Goal: Transaction & Acquisition: Purchase product/service

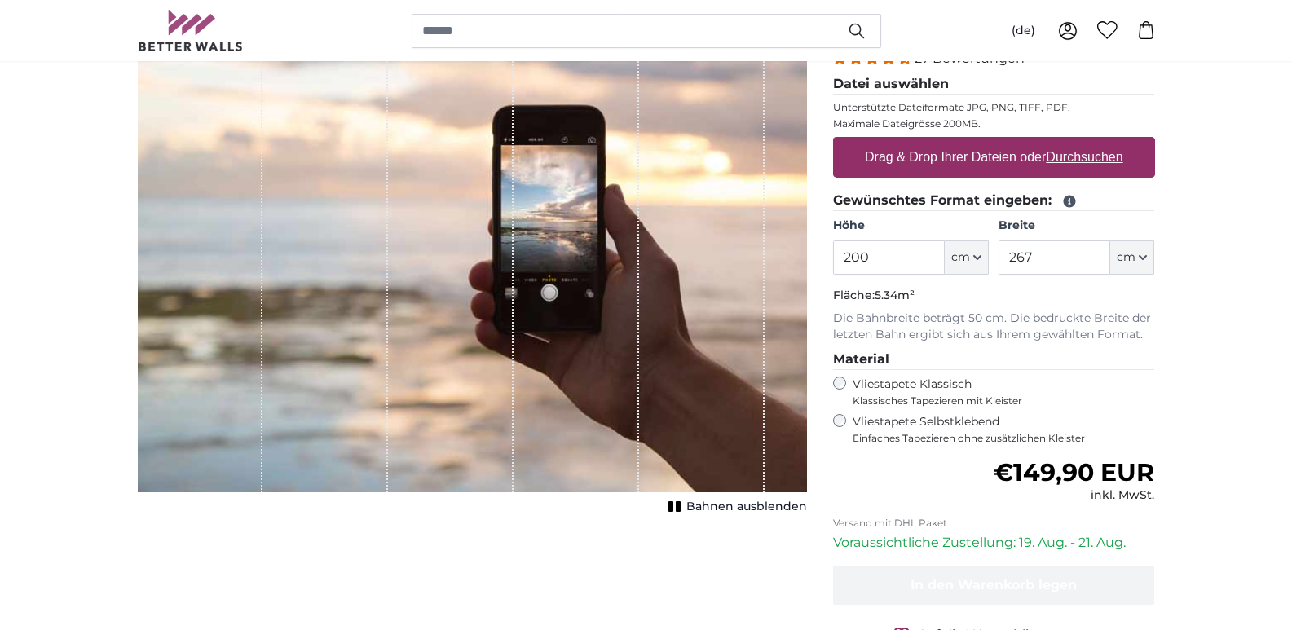
scroll to position [228, 0]
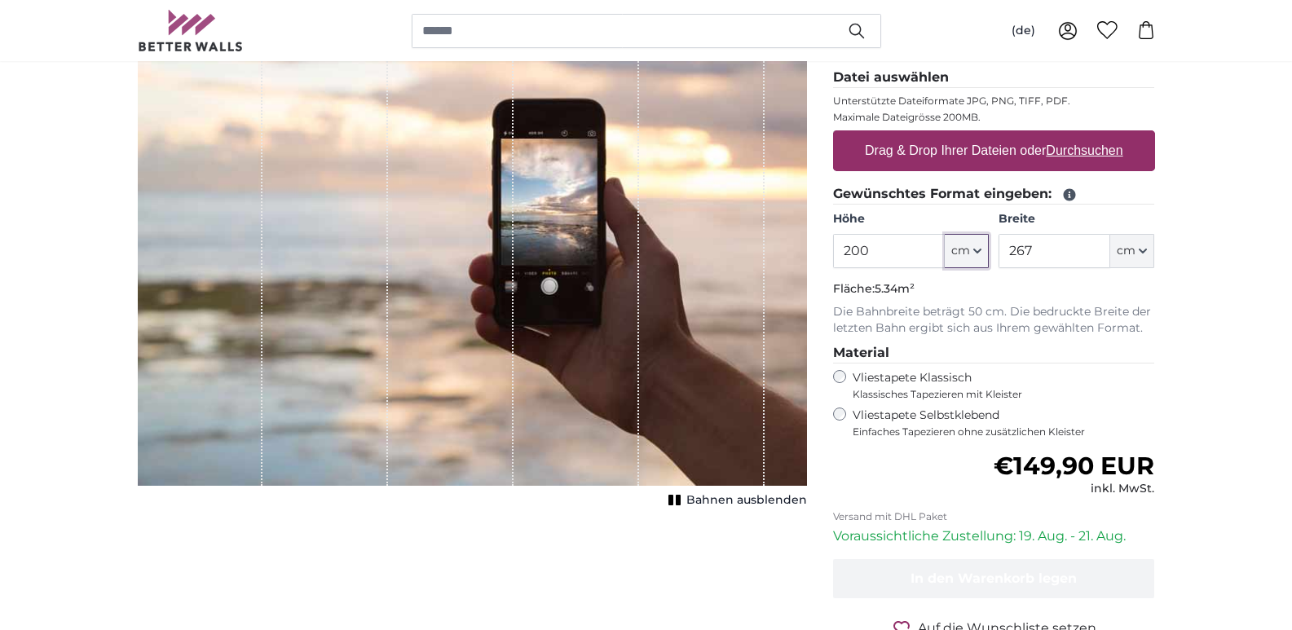
click at [982, 255] on button "cm" at bounding box center [967, 251] width 44 height 34
click at [976, 250] on icon "button" at bounding box center [977, 251] width 8 height 8
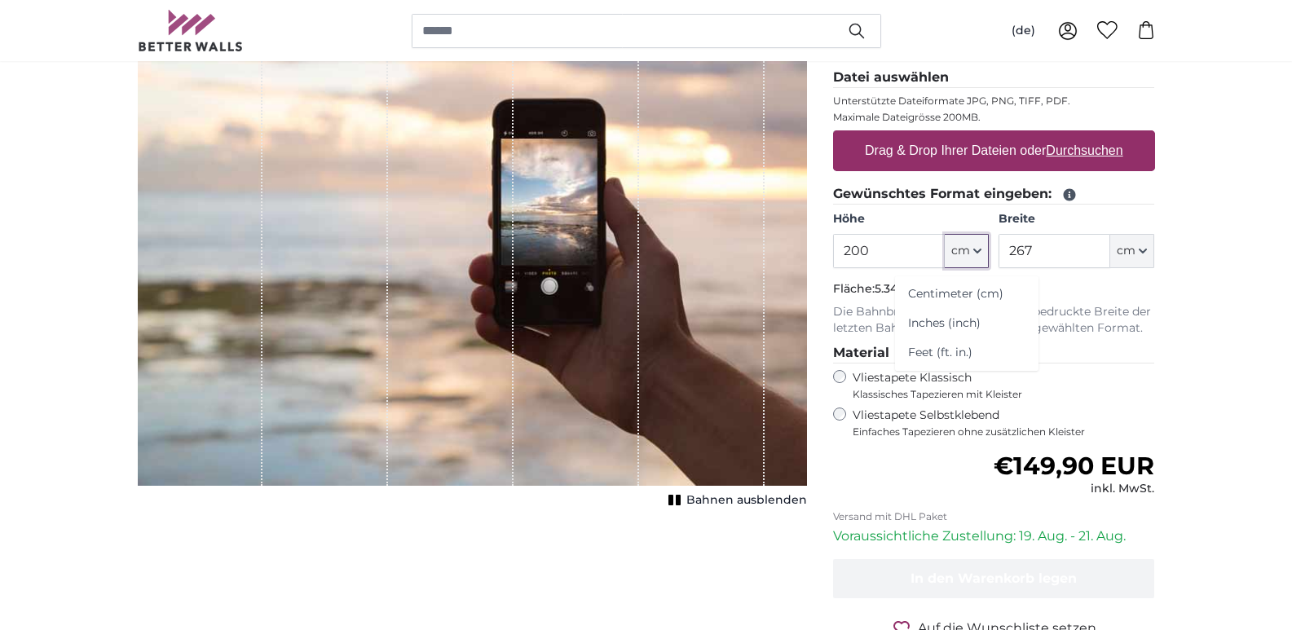
click at [976, 250] on icon "button" at bounding box center [977, 251] width 8 height 8
click at [890, 238] on input "200" at bounding box center [889, 251] width 112 height 34
type input "2"
type input "190"
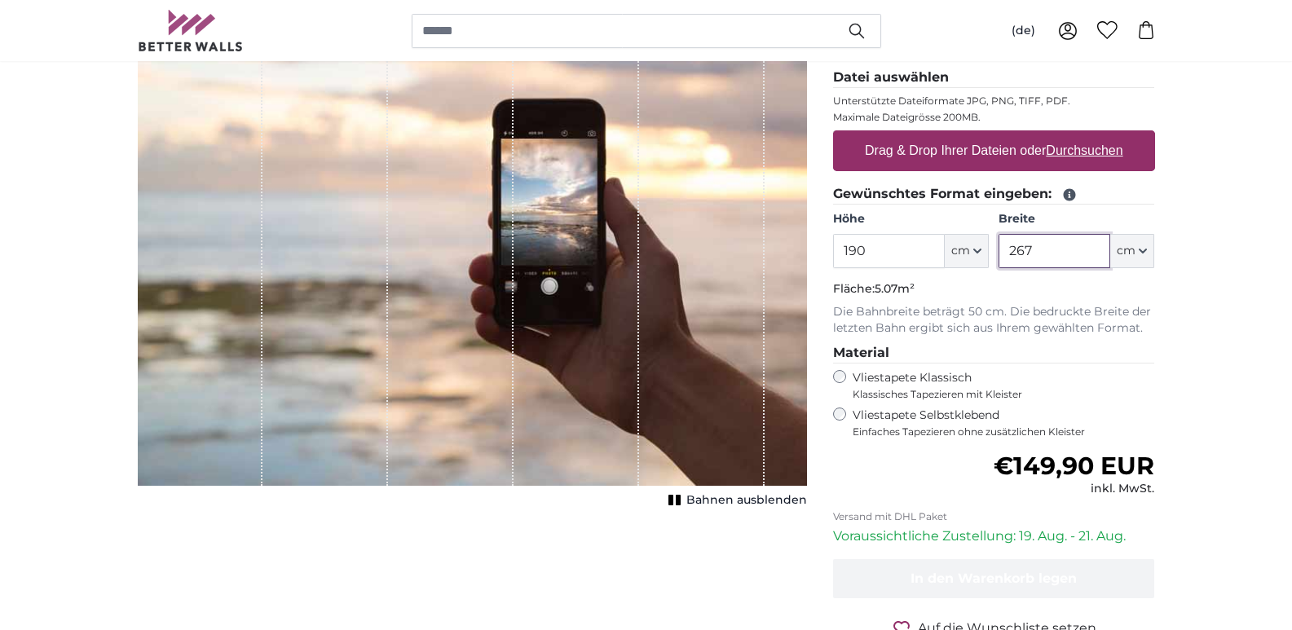
click at [1060, 253] on input "267" at bounding box center [1054, 251] width 112 height 34
click at [753, 498] on span "Bahnen ausblenden" at bounding box center [746, 500] width 121 height 16
click at [753, 498] on span "Bahnen einblenden" at bounding box center [747, 500] width 120 height 16
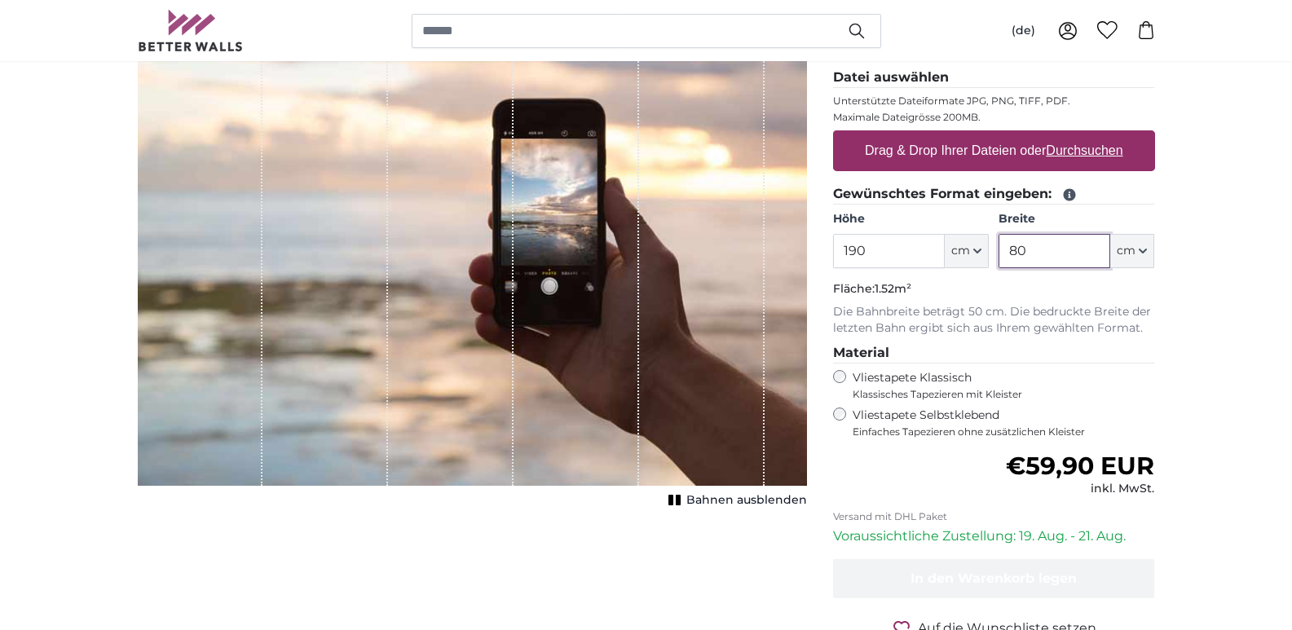
click at [1083, 250] on input "80" at bounding box center [1054, 251] width 112 height 34
type input "8"
type input "240"
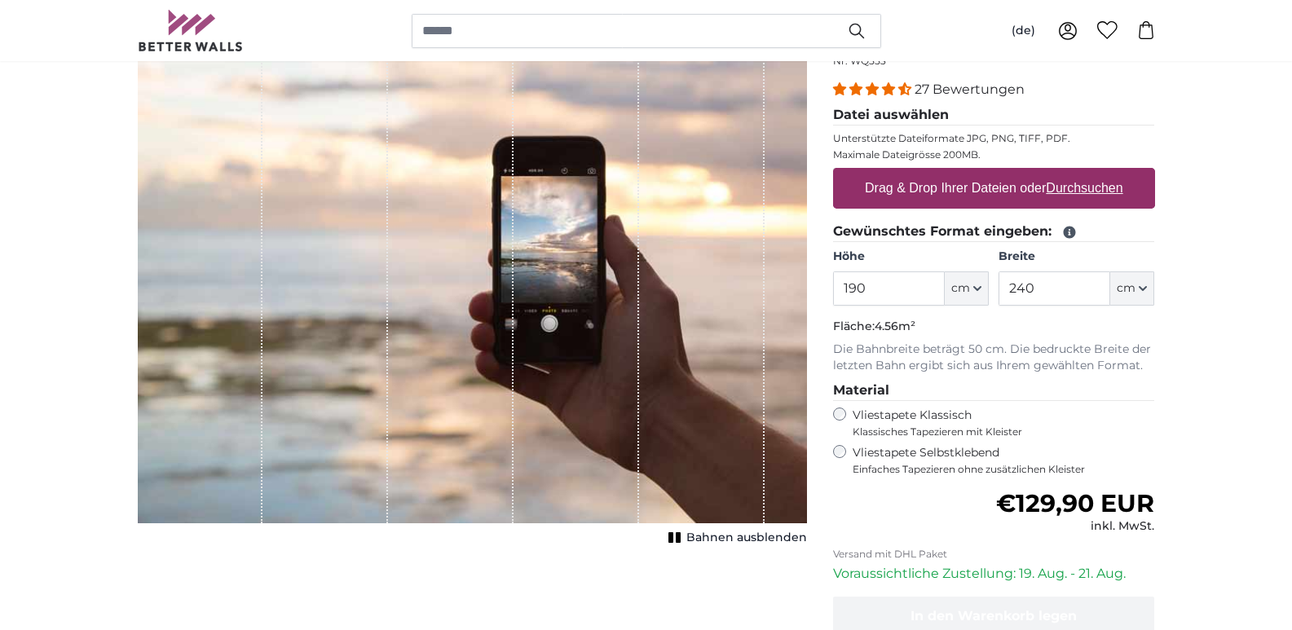
scroll to position [228, 0]
